Goal: Transaction & Acquisition: Purchase product/service

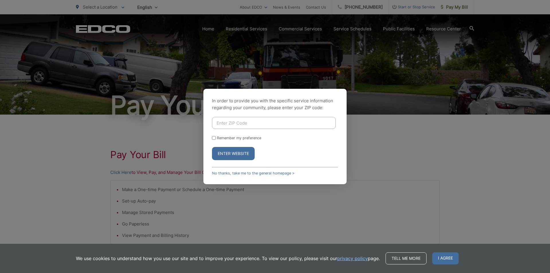
click at [244, 122] on input "Enter ZIP Code" at bounding box center [274, 123] width 124 height 12
type input "92084"
click at [242, 152] on button "Enter Website" at bounding box center [233, 153] width 43 height 13
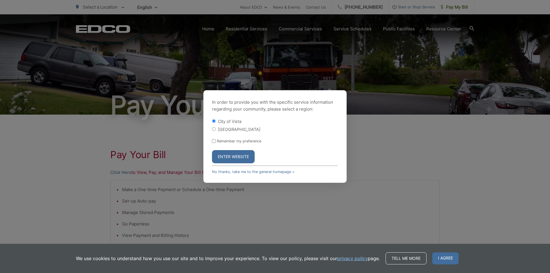
click at [242, 152] on button "Enter Website" at bounding box center [233, 156] width 43 height 13
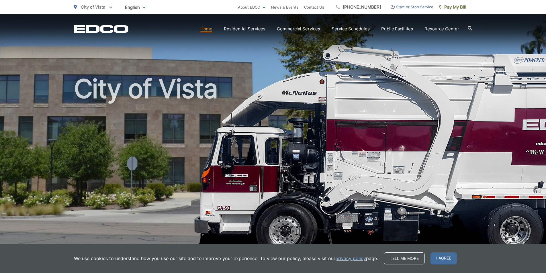
click at [111, 8] on icon at bounding box center [110, 8] width 3 height 2
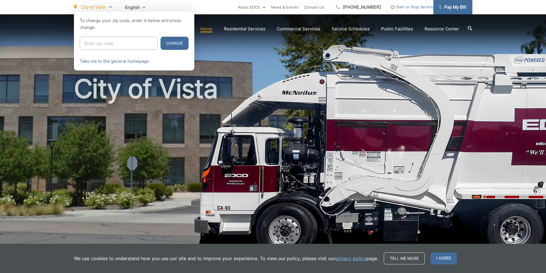
click at [451, 7] on span "Pay My Bill" at bounding box center [452, 7] width 27 height 7
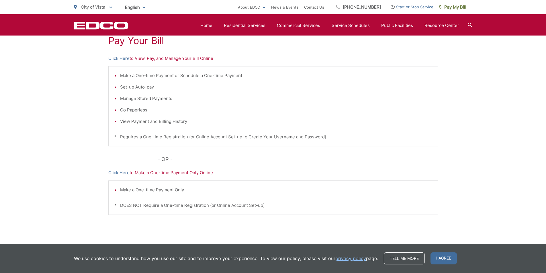
scroll to position [114, 0]
click at [126, 174] on link "Click Here" at bounding box center [118, 172] width 21 height 7
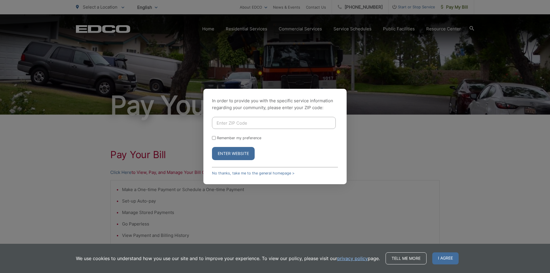
drag, startPoint x: 87, startPoint y: 108, endPoint x: 66, endPoint y: 116, distance: 22.1
click at [66, 116] on div "In order to provide you with the specific service information regarding your co…" at bounding box center [275, 136] width 550 height 273
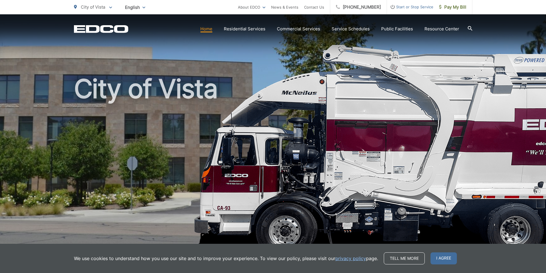
click at [212, 28] on link "Home" at bounding box center [206, 28] width 12 height 7
click at [469, 27] on icon at bounding box center [469, 28] width 5 height 5
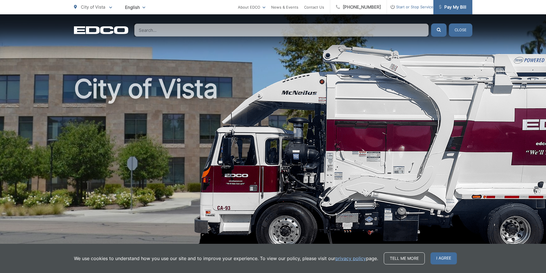
click at [460, 10] on span "Pay My Bill" at bounding box center [452, 7] width 27 height 7
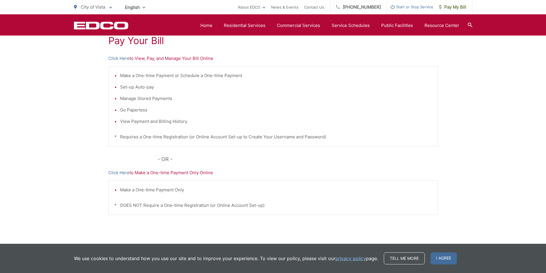
scroll to position [114, 0]
click at [126, 59] on link "Click Here" at bounding box center [118, 58] width 21 height 7
